Goal: Task Accomplishment & Management: Complete application form

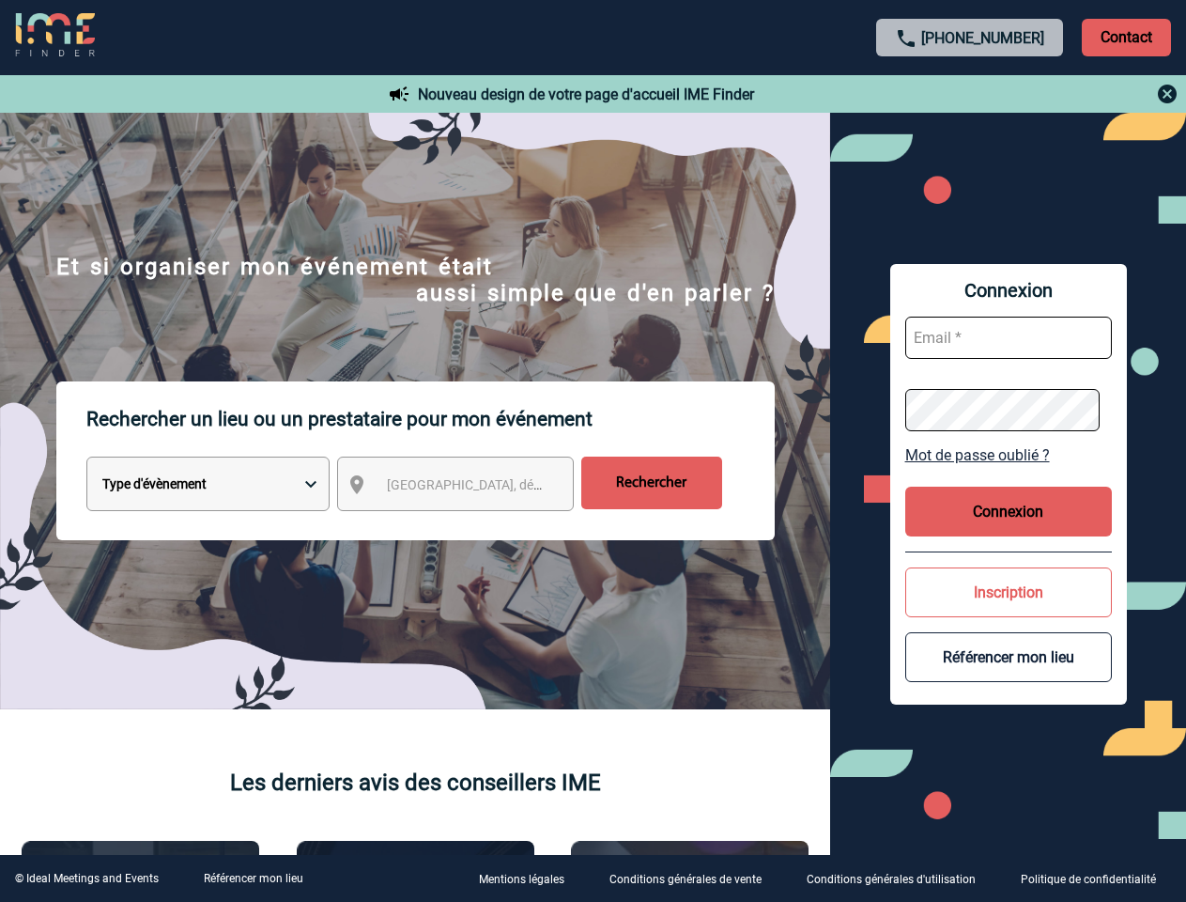
click at [593, 451] on p "Rechercher un lieu ou un prestataire pour mon événement" at bounding box center [430, 418] width 689 height 75
click at [1126, 37] on p "Contact" at bounding box center [1126, 38] width 89 height 38
click at [970, 94] on div at bounding box center [971, 94] width 418 height 23
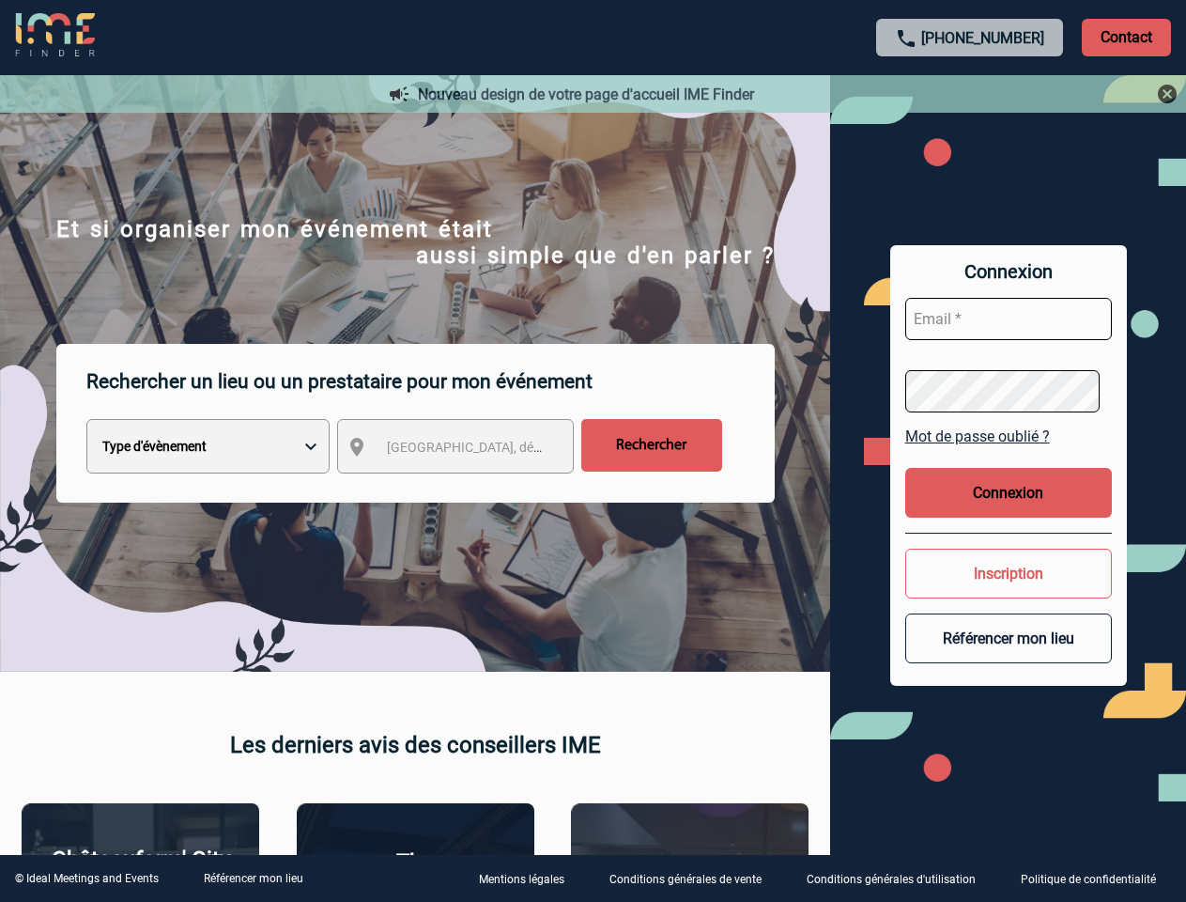
click at [472, 488] on div at bounding box center [593, 451] width 1186 height 902
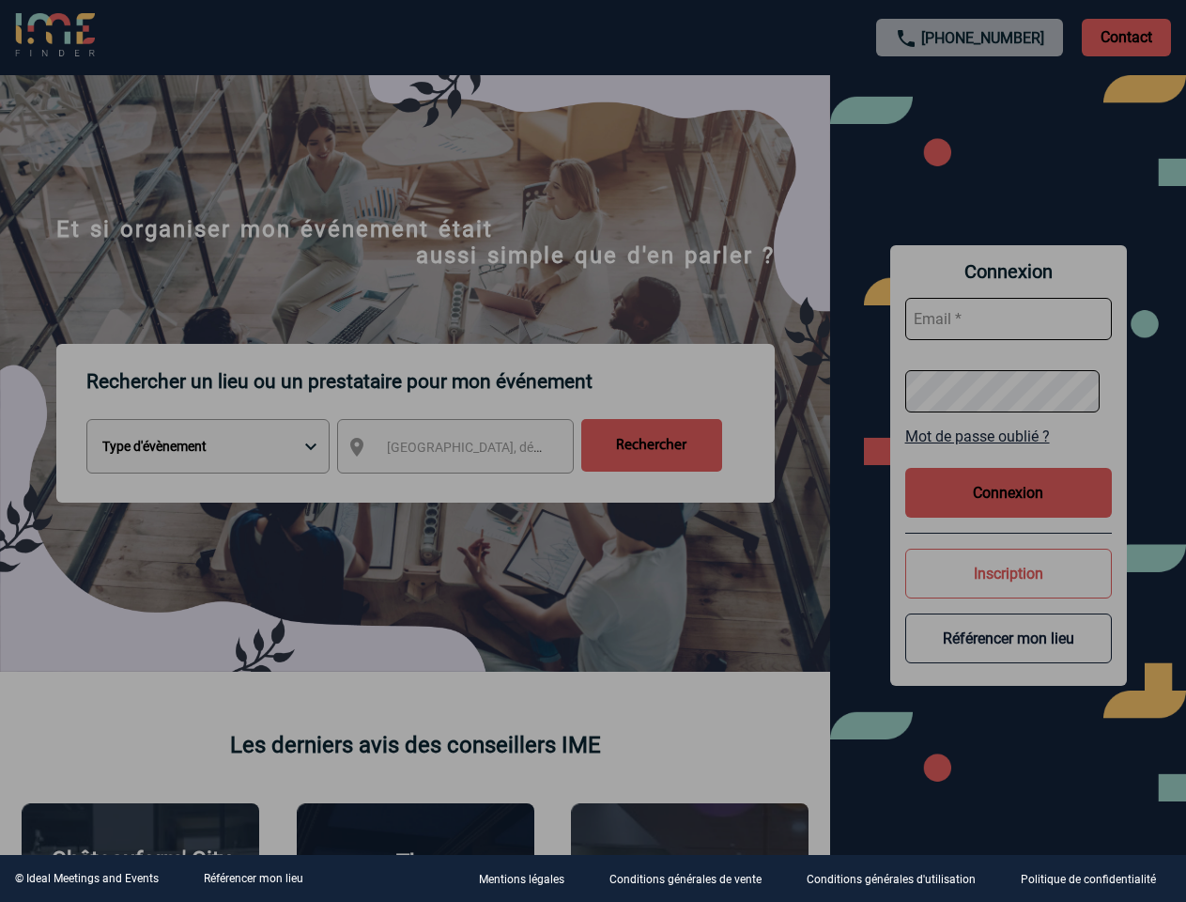
click at [1009, 455] on div at bounding box center [593, 451] width 1186 height 902
click at [1009, 511] on div at bounding box center [593, 451] width 1186 height 902
click at [1009, 592] on div at bounding box center [593, 451] width 1186 height 902
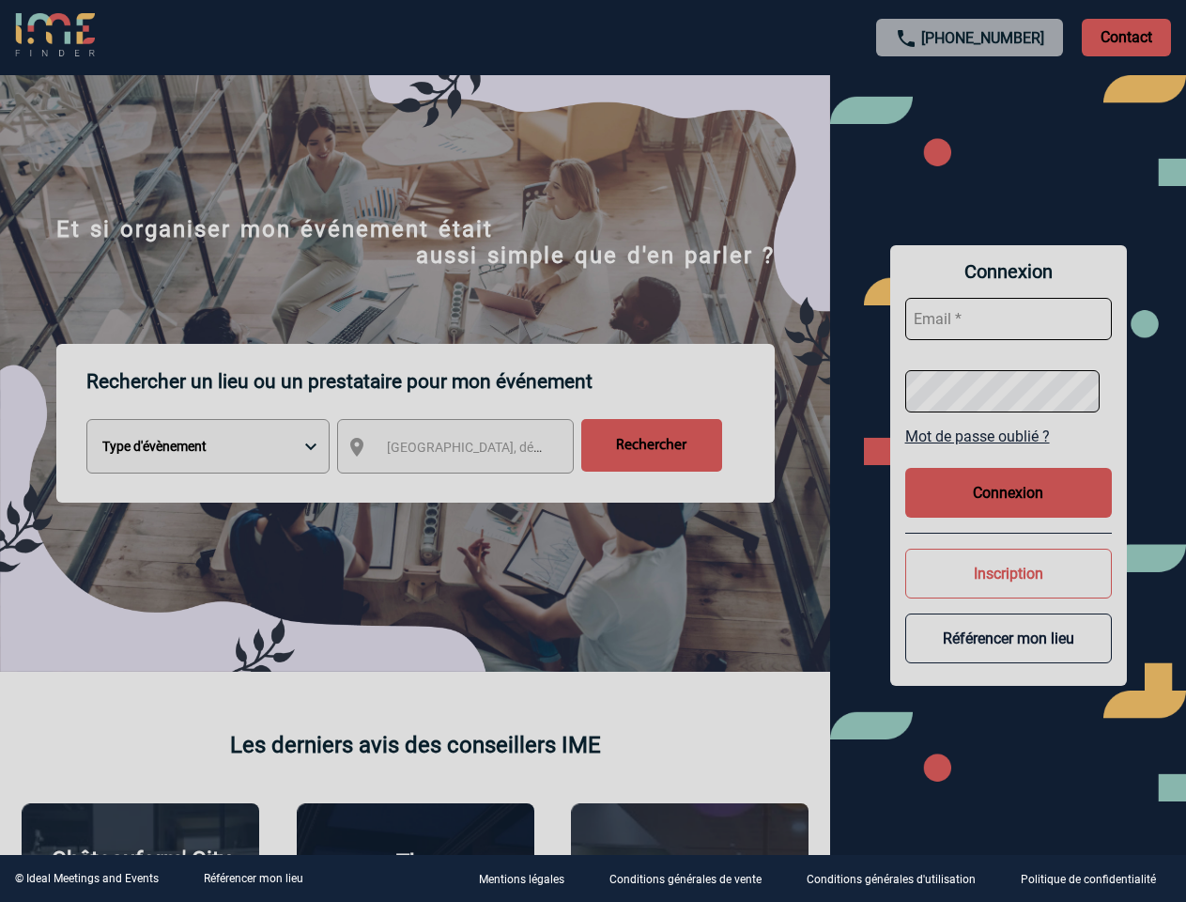
click at [1009, 657] on button "Référencer mon lieu" at bounding box center [1009, 638] width 207 height 50
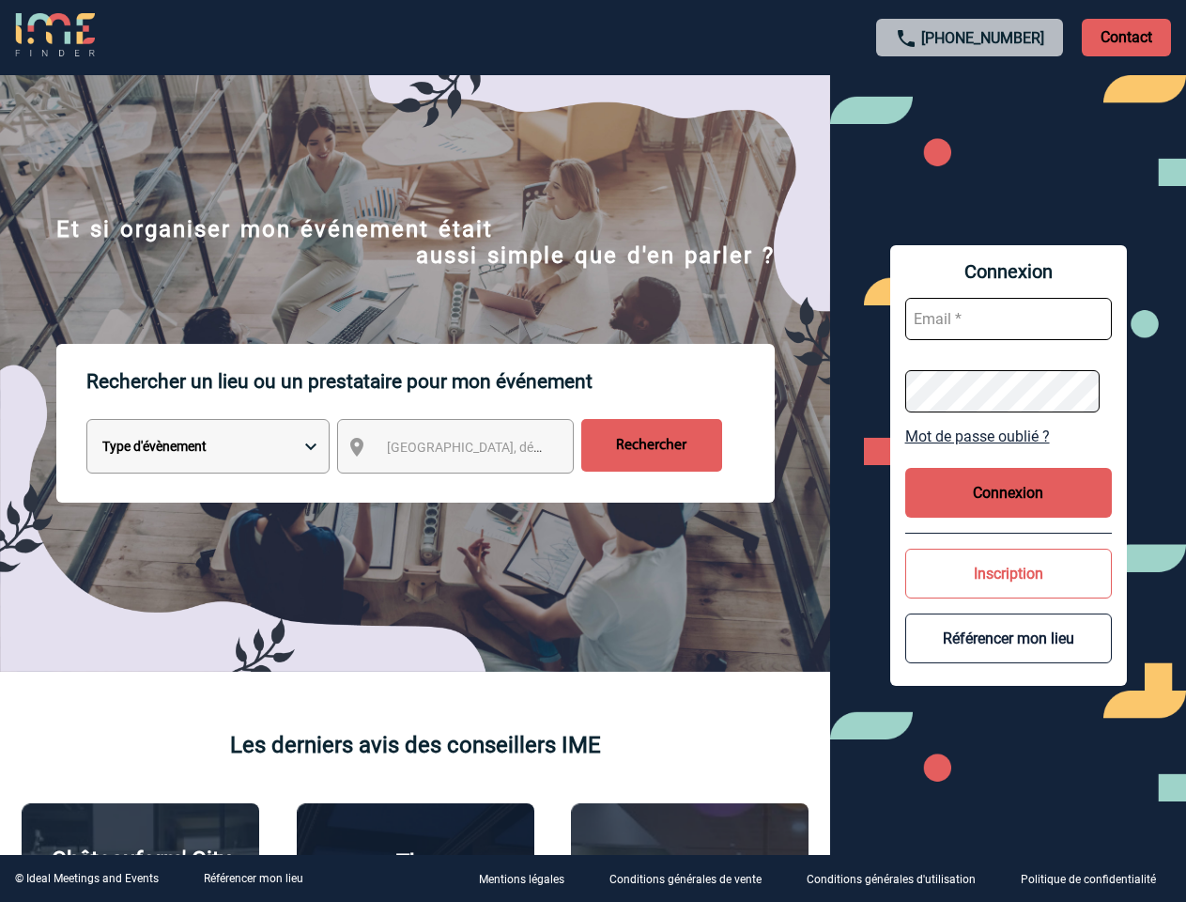
click at [253, 878] on link "Référencer mon lieu" at bounding box center [254, 878] width 100 height 13
